Goal: Check status: Check status

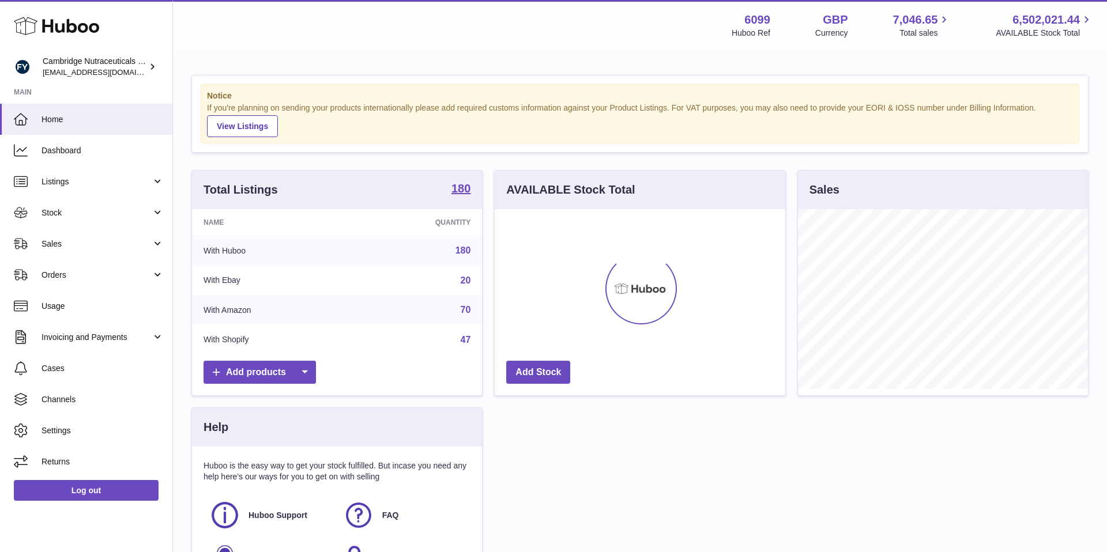
scroll to position [180, 291]
click at [123, 213] on span "Stock" at bounding box center [97, 213] width 110 height 11
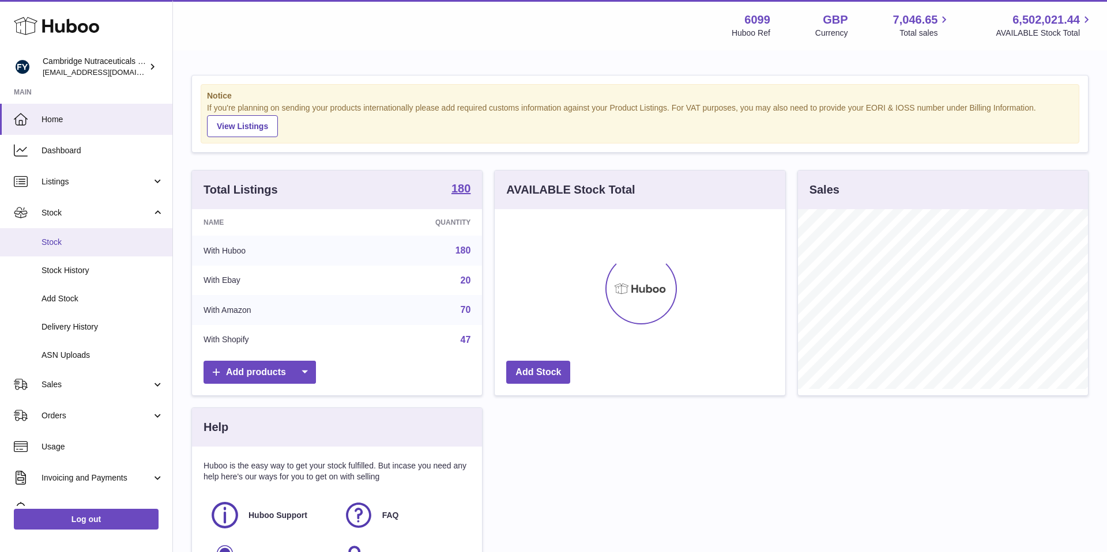
click at [98, 243] on span "Stock" at bounding box center [103, 242] width 122 height 11
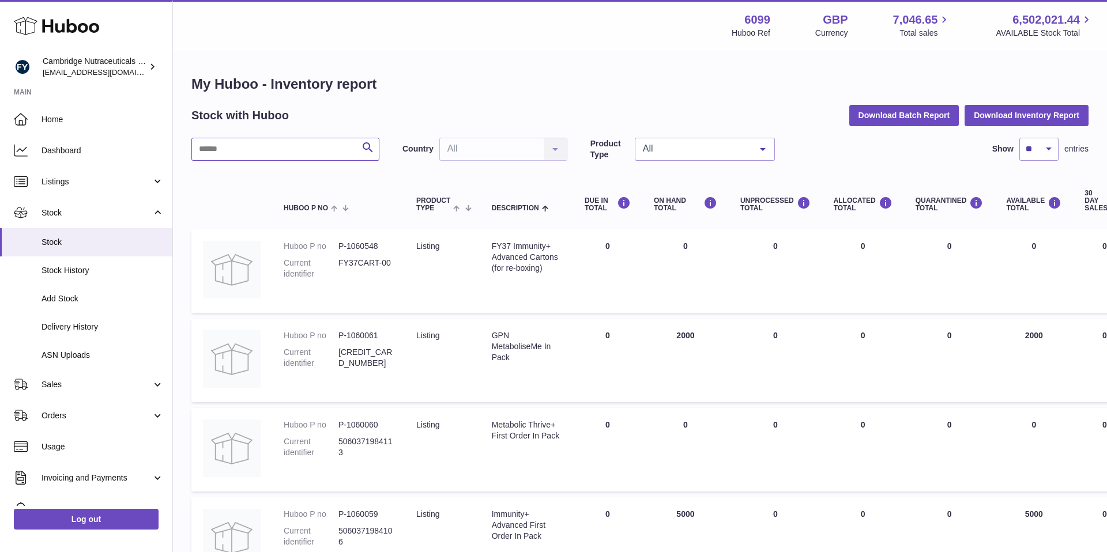
click at [254, 156] on input "text" at bounding box center [285, 149] width 188 height 23
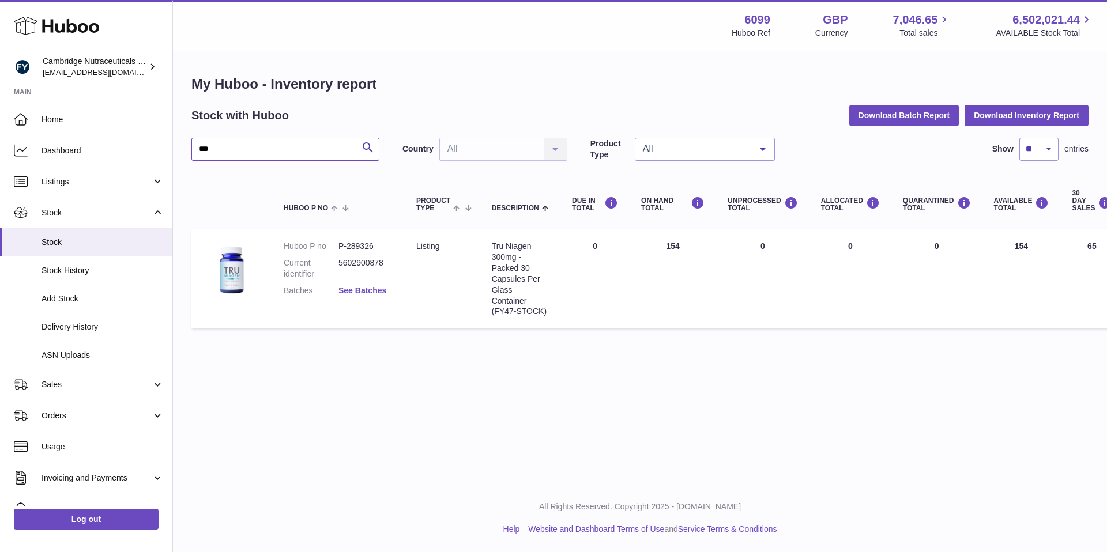
type input "***"
click at [366, 289] on link "See Batches" at bounding box center [362, 290] width 48 height 9
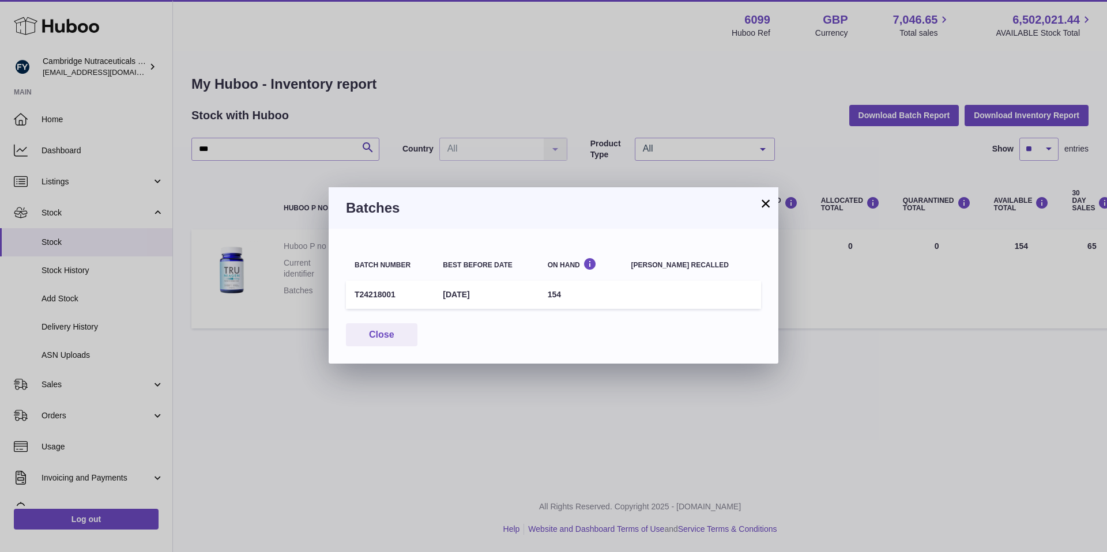
click at [766, 206] on button "×" at bounding box center [766, 204] width 14 height 14
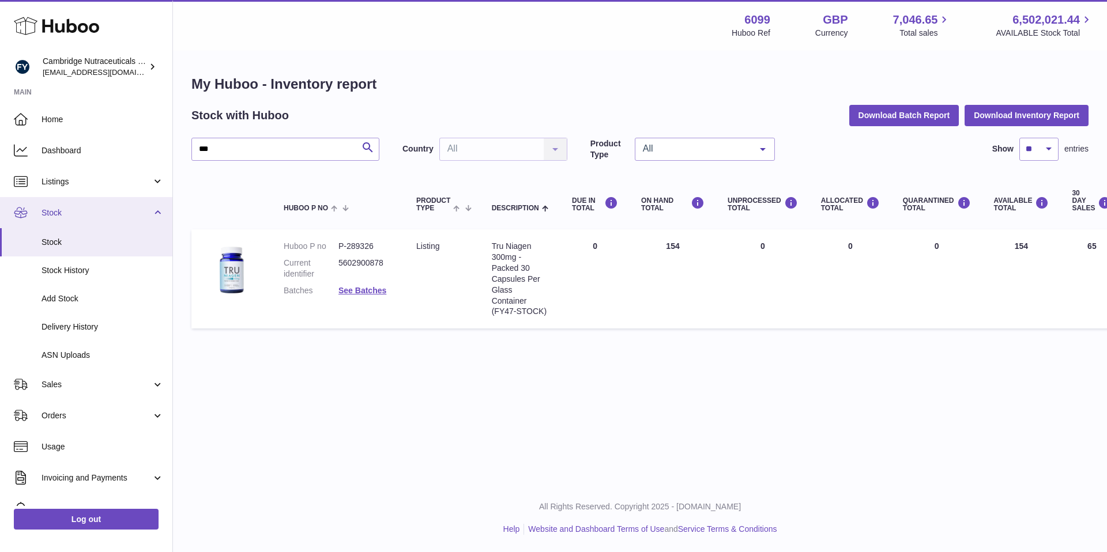
click at [98, 205] on link "Stock" at bounding box center [86, 212] width 172 height 31
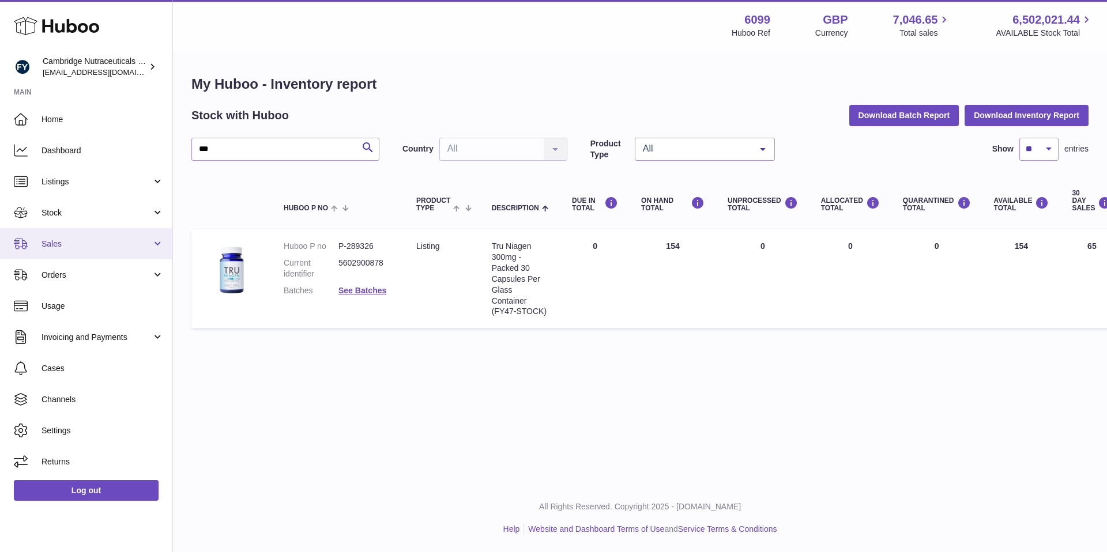
click at [85, 249] on span "Sales" at bounding box center [97, 244] width 110 height 11
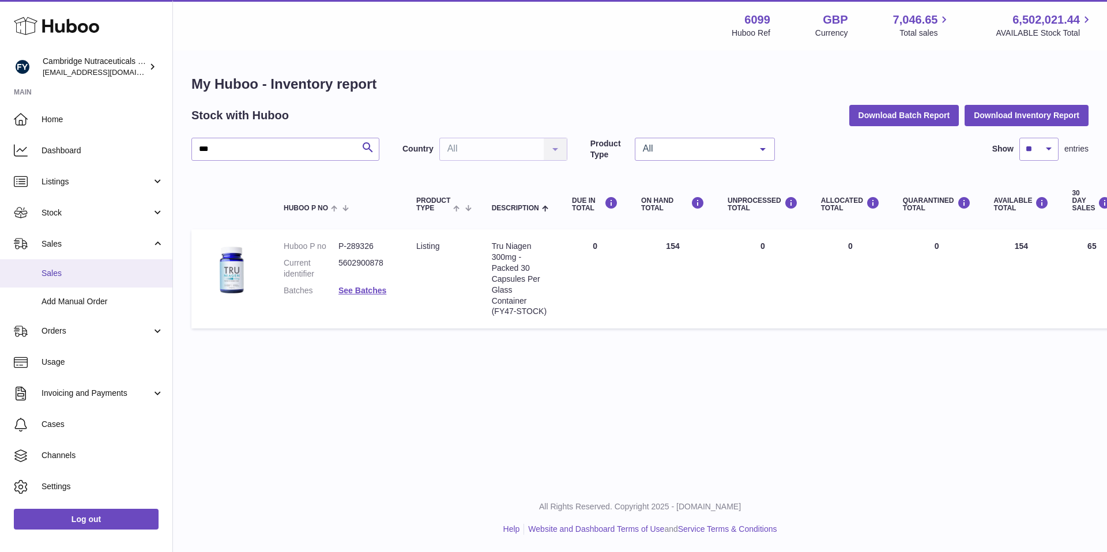
click at [89, 279] on span "Sales" at bounding box center [103, 273] width 122 height 11
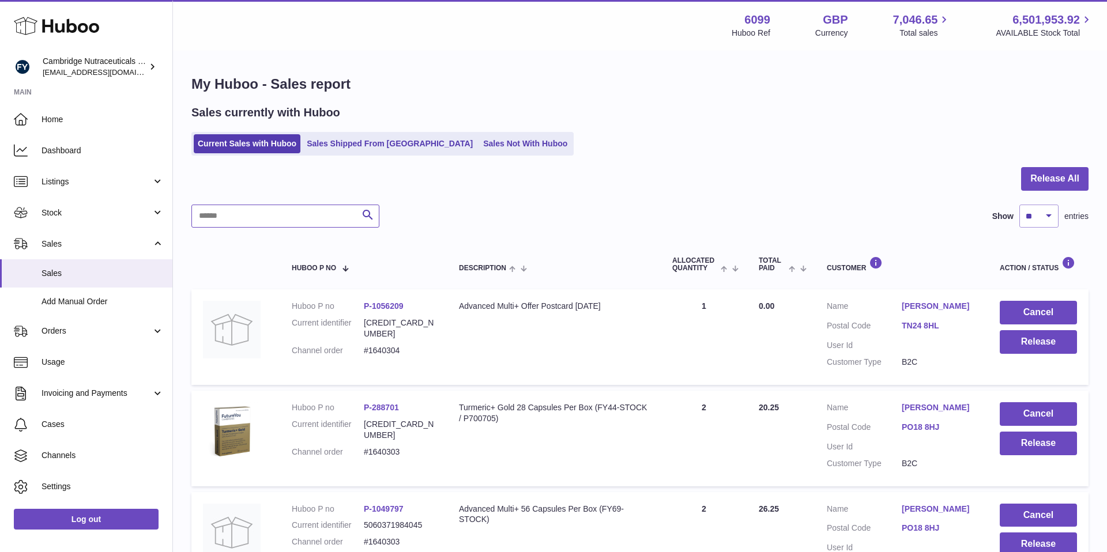
click at [327, 212] on input "text" at bounding box center [285, 216] width 188 height 23
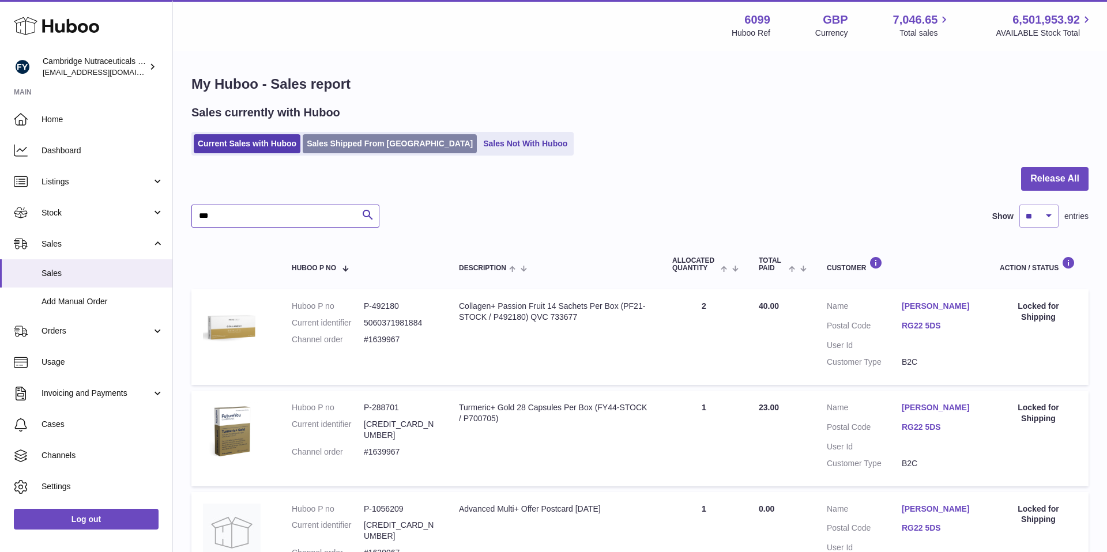
type input "***"
click at [351, 137] on link "Sales Shipped From Huboo" at bounding box center [390, 143] width 174 height 19
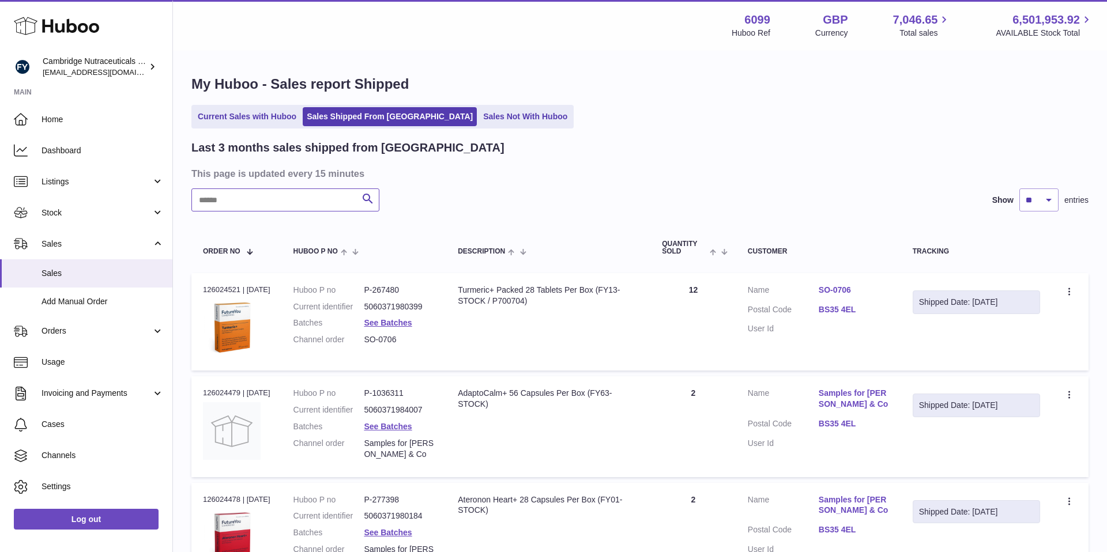
click at [285, 197] on input "text" at bounding box center [285, 200] width 188 height 23
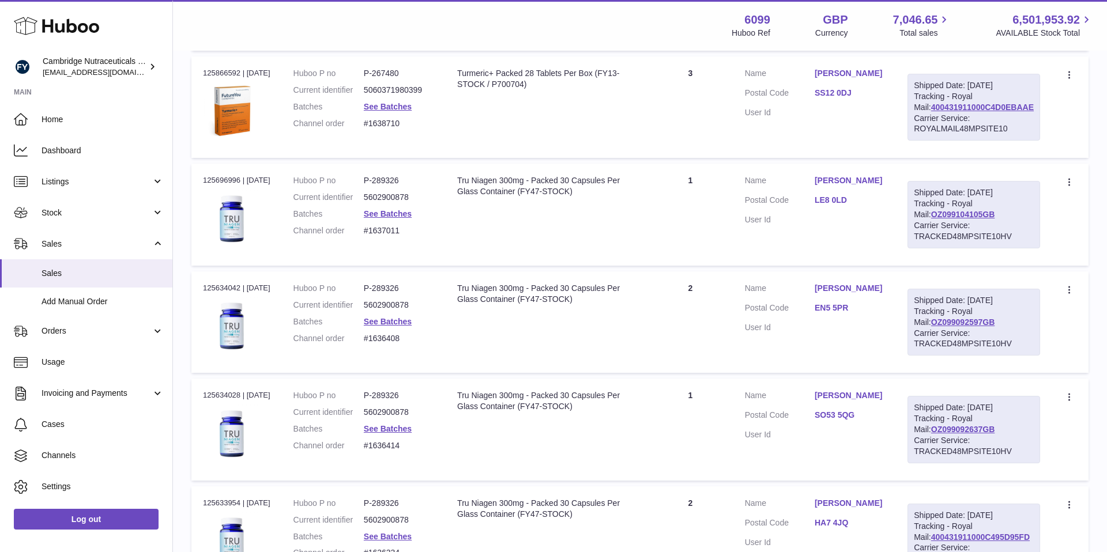
scroll to position [752, 0]
type input "***"
click at [404, 213] on link "See Batches" at bounding box center [388, 216] width 48 height 9
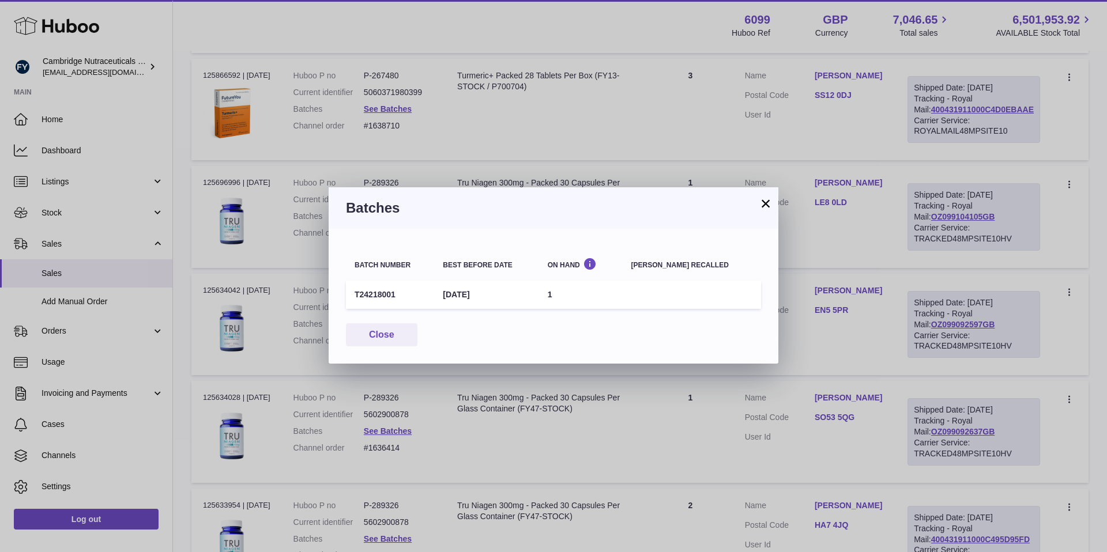
click at [761, 210] on button "×" at bounding box center [766, 204] width 14 height 14
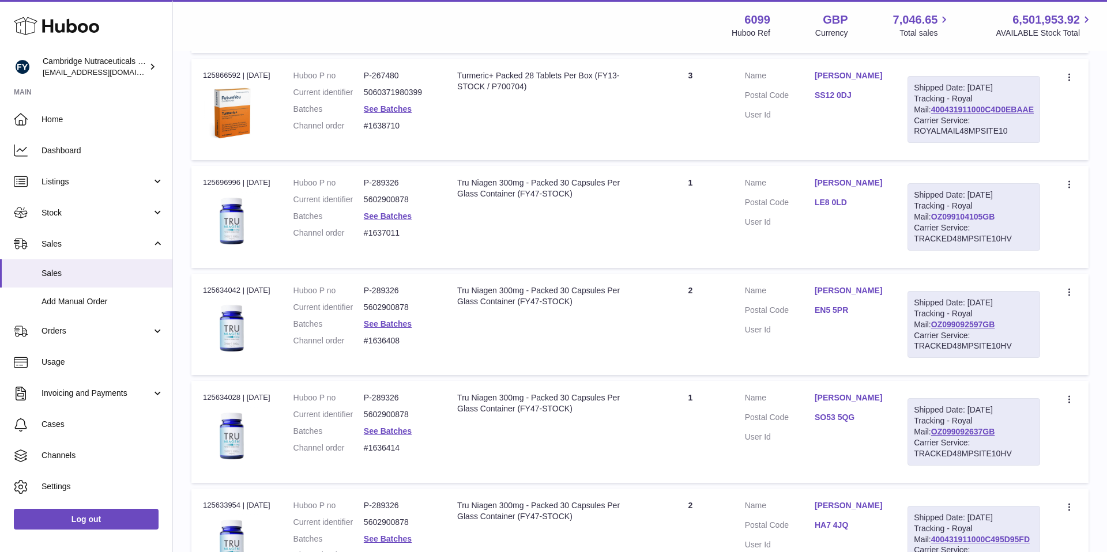
click at [943, 221] on link "OZ099104105GB" at bounding box center [963, 216] width 64 height 9
click at [232, 223] on img at bounding box center [232, 221] width 58 height 58
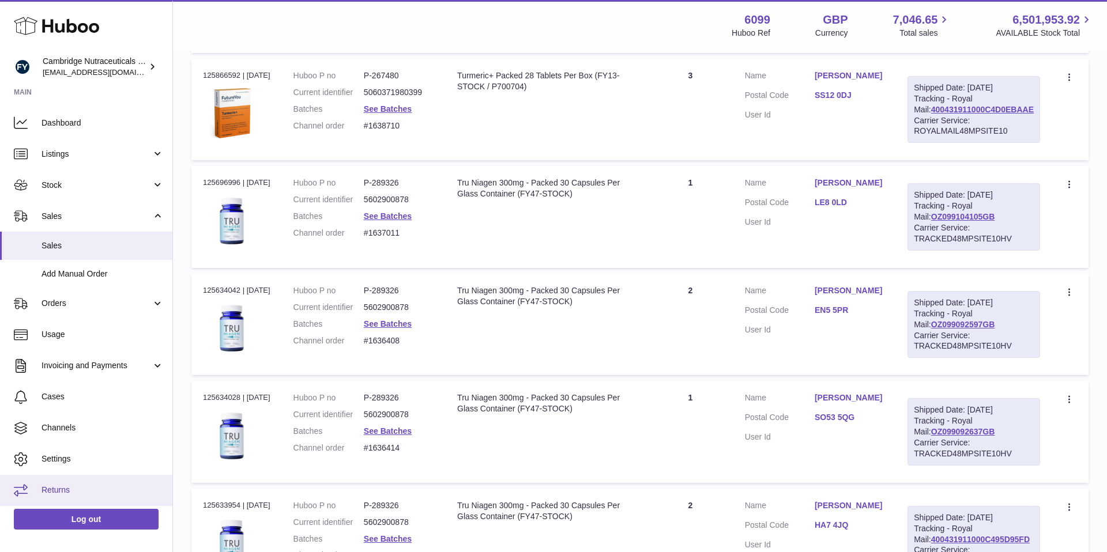
click at [70, 493] on span "Returns" at bounding box center [103, 490] width 122 height 11
